Goal: Find specific page/section: Find specific page/section

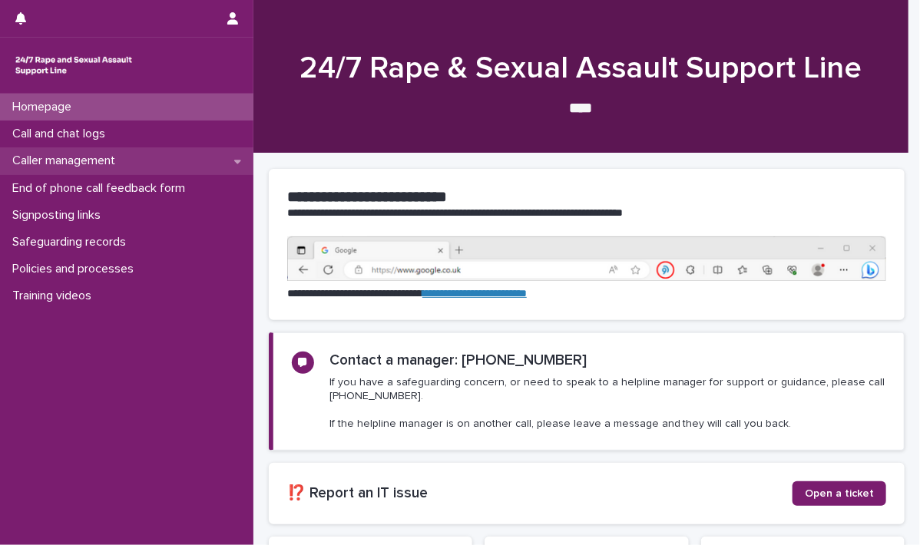
click at [236, 162] on icon at bounding box center [237, 162] width 7 height 4
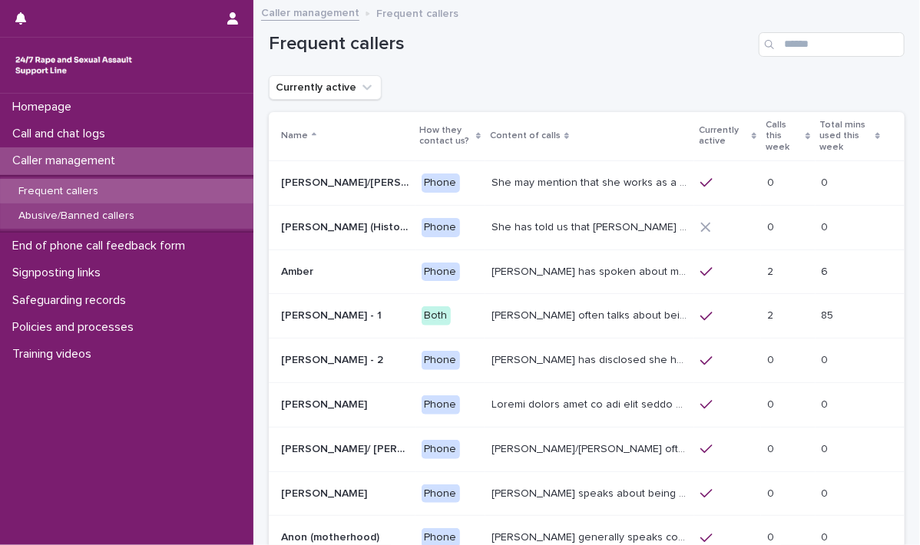
click at [114, 210] on p "Abusive/Banned callers" at bounding box center [76, 216] width 141 height 13
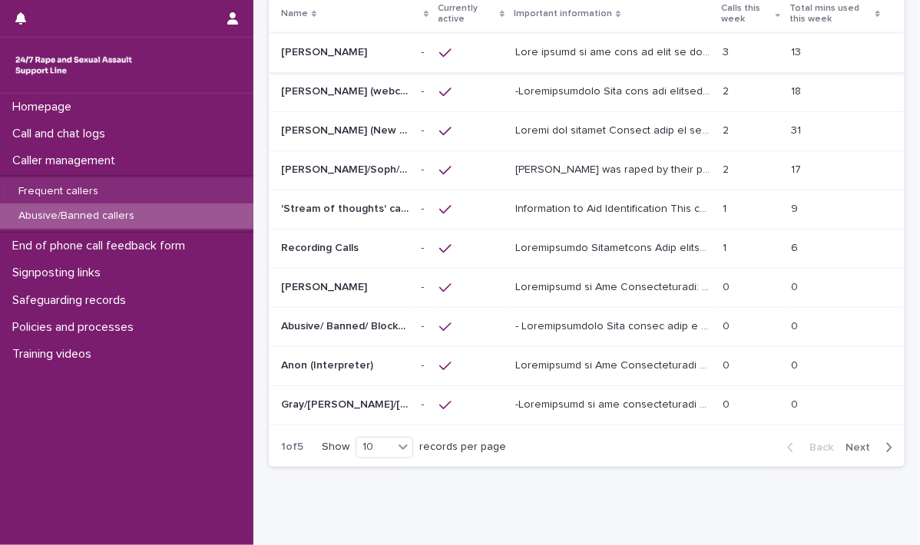
scroll to position [154, 0]
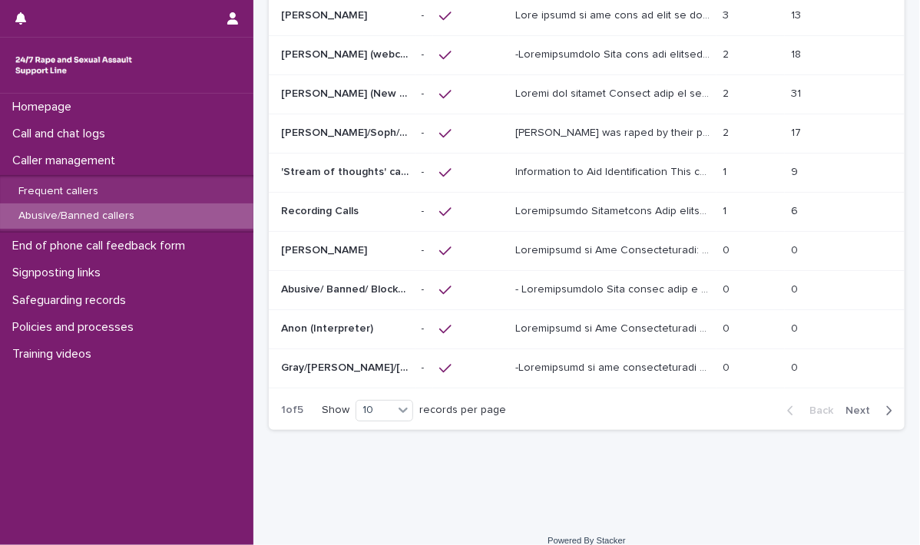
click at [854, 405] on span "Next" at bounding box center [862, 410] width 34 height 11
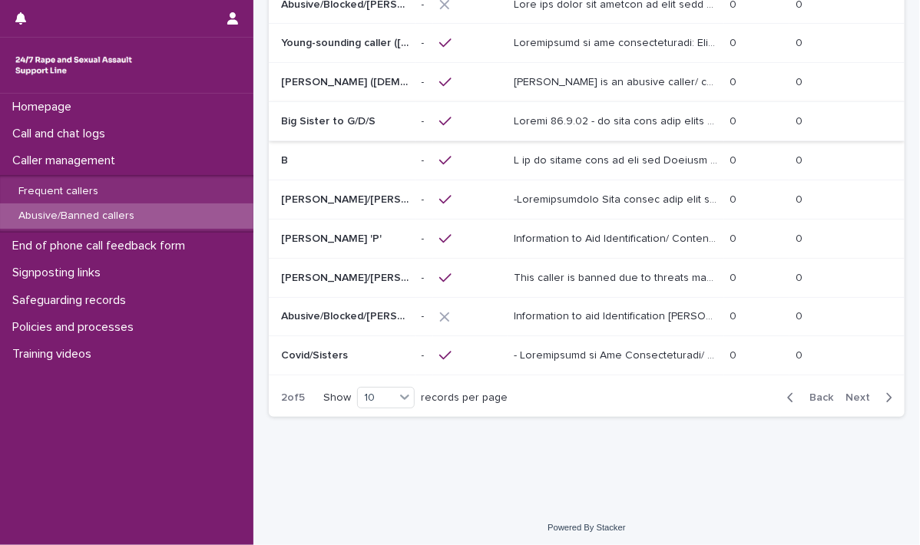
scroll to position [166, 0]
click at [848, 391] on span "Next" at bounding box center [862, 396] width 34 height 11
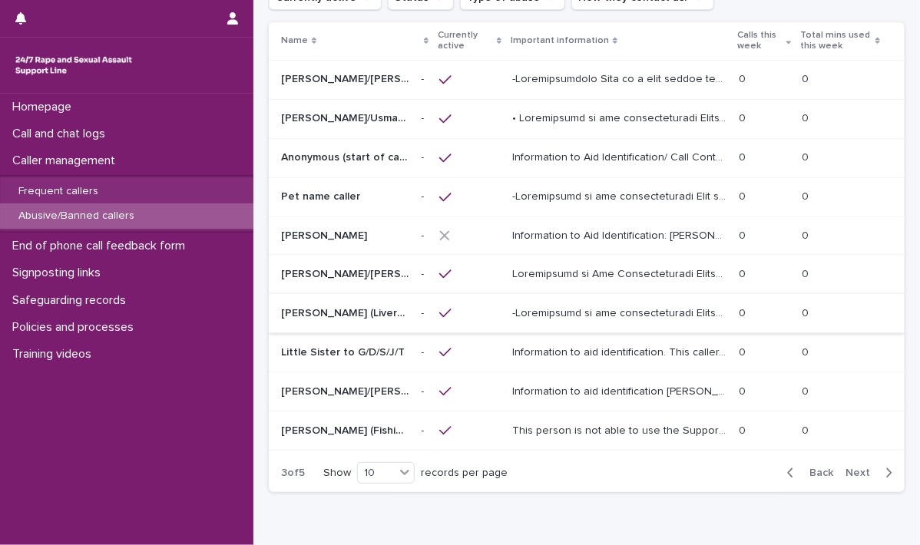
scroll to position [167, 0]
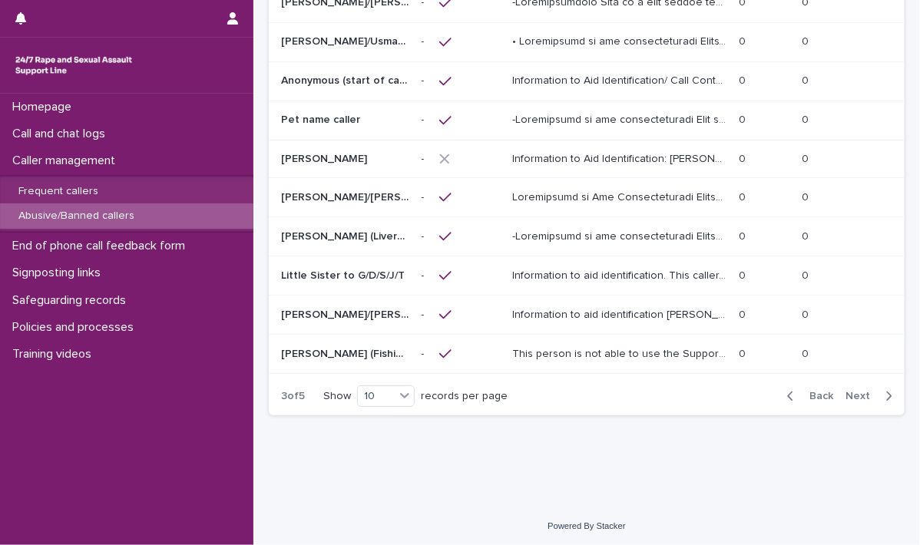
click at [847, 392] on span "Next" at bounding box center [862, 396] width 34 height 11
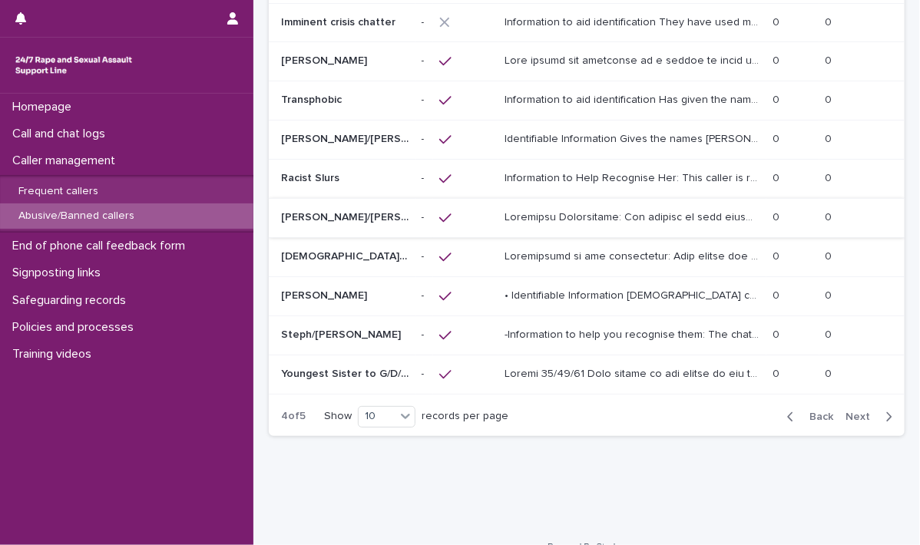
scroll to position [167, 0]
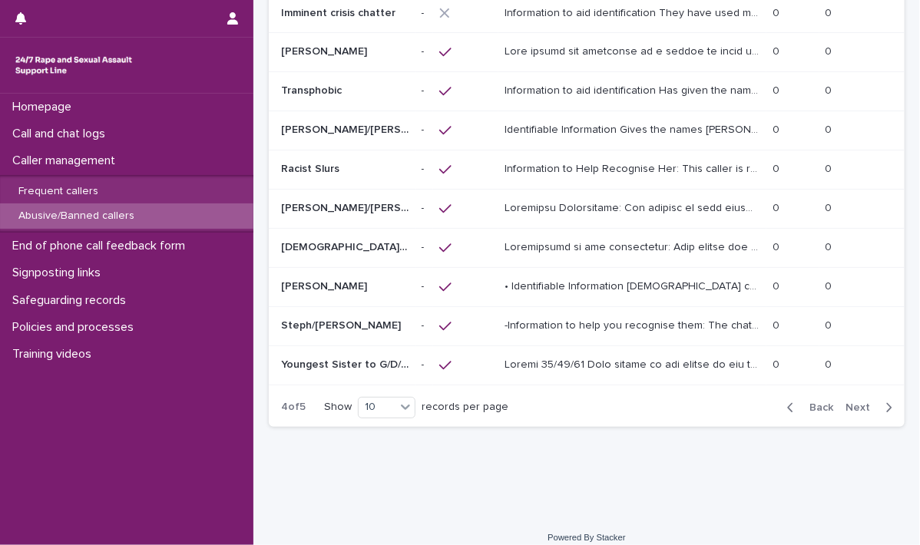
click at [847, 402] on span "Next" at bounding box center [862, 407] width 34 height 11
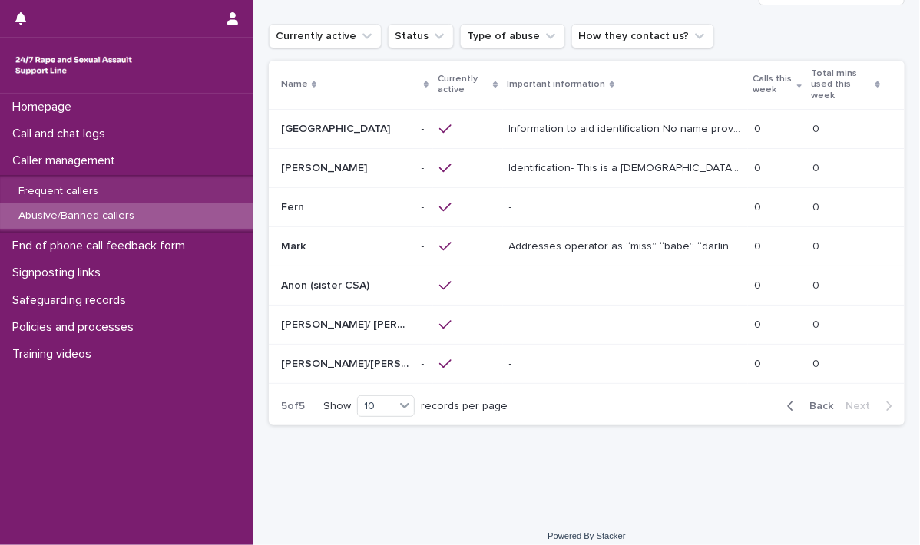
click at [355, 355] on p "[PERSON_NAME]/[PERSON_NAME]/[PERSON_NAME]" at bounding box center [346, 363] width 131 height 16
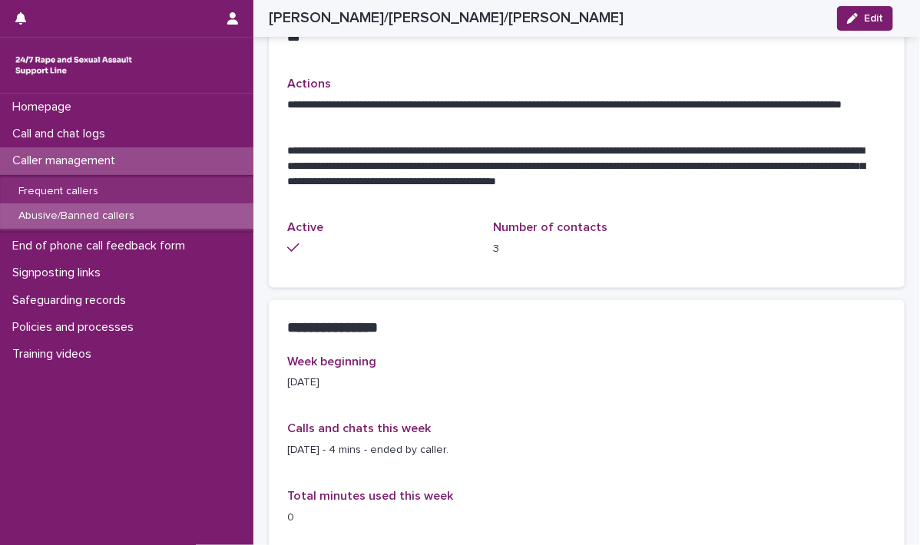
scroll to position [384, 0]
